Goal: Task Accomplishment & Management: Complete application form

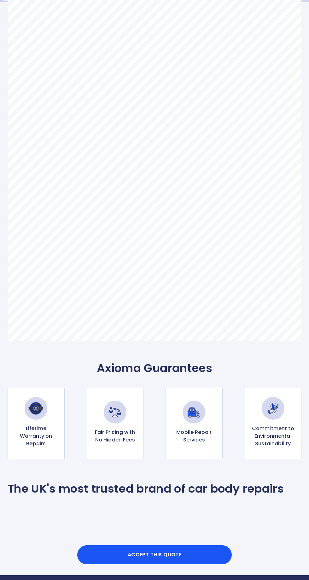
scroll to position [107, 0]
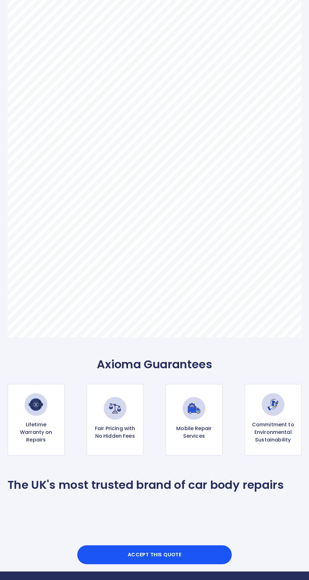
click at [199, 564] on button "Accept this Quote" at bounding box center [154, 554] width 155 height 19
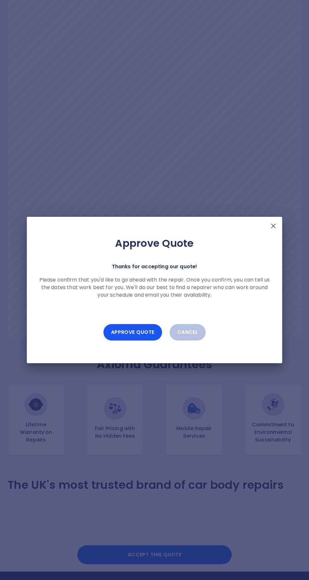
click at [128, 340] on button "Approve Quote" at bounding box center [132, 332] width 59 height 16
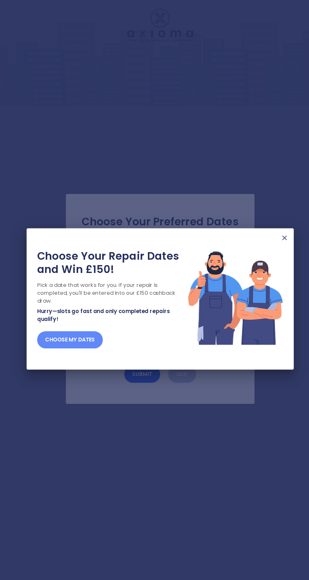
click at [54, 337] on button "Choose my dates" at bounding box center [68, 329] width 63 height 16
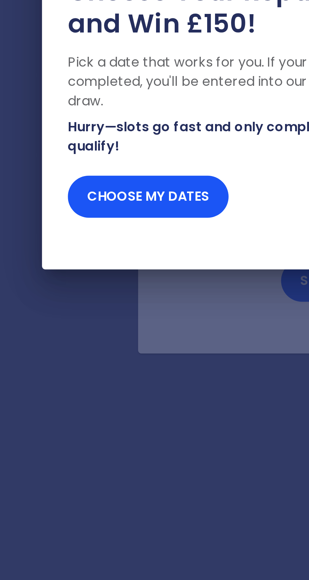
click at [85, 328] on button "Choose my dates" at bounding box center [68, 329] width 63 height 16
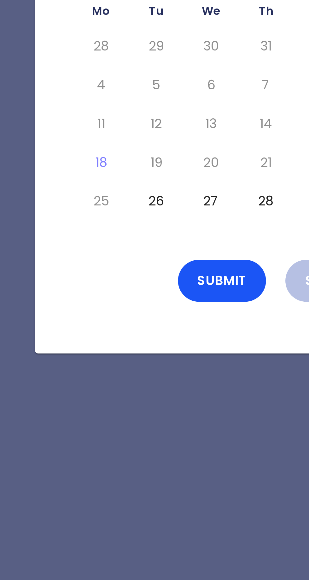
click at [112, 336] on button "26" at bounding box center [111, 331] width 11 height 10
click at [138, 370] on button "Submit" at bounding box center [137, 362] width 35 height 16
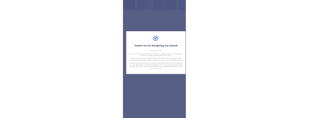
scroll to position [5, 0]
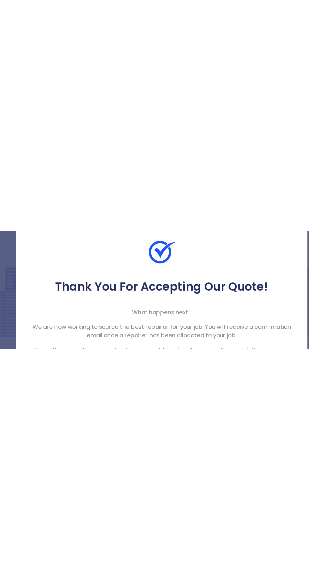
scroll to position [48, 0]
